Goal: Task Accomplishment & Management: Manage account settings

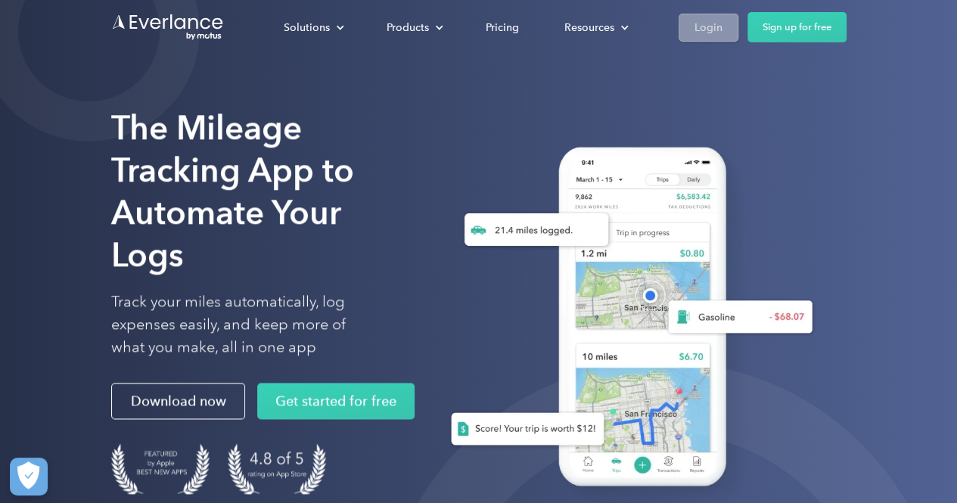
click at [702, 20] on div "Login" at bounding box center [708, 27] width 28 height 19
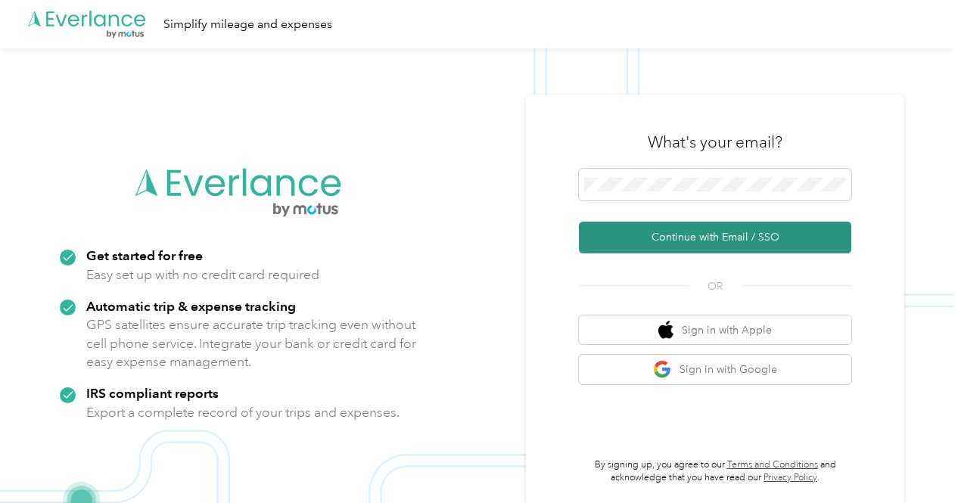
click at [790, 237] on button "Continue with Email / SSO" at bounding box center [715, 238] width 272 height 32
